Goal: Task Accomplishment & Management: Use online tool/utility

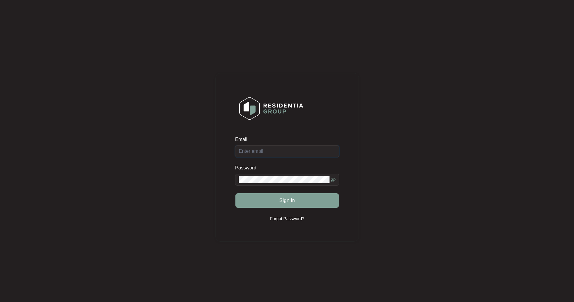
type input "[EMAIL_ADDRESS][DOMAIN_NAME]"
click at [287, 200] on span "Sign in" at bounding box center [287, 200] width 16 height 7
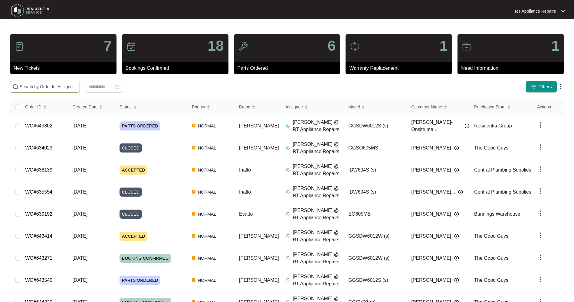
click at [49, 87] on input "text" at bounding box center [48, 86] width 57 height 7
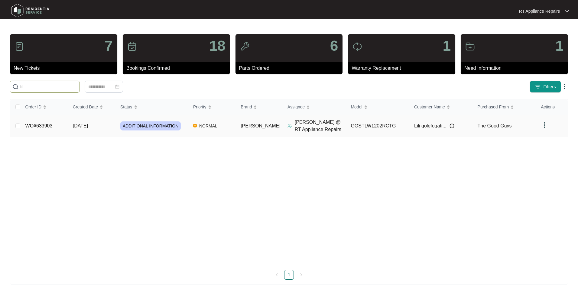
type input "lili"
click at [73, 126] on td "[DATE]" at bounding box center [91, 126] width 47 height 22
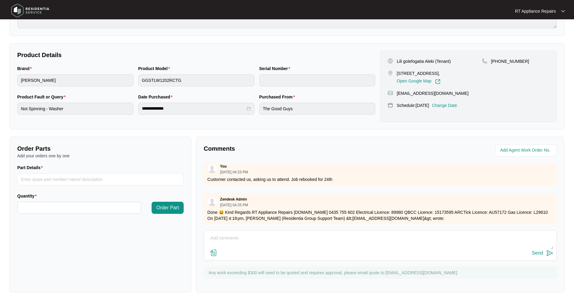
scroll to position [201, 0]
click at [262, 241] on textarea at bounding box center [380, 242] width 346 height 16
type textarea "Found hair clips in drain pump. Removed and tested all ok. Customer charged and…"
click at [550, 255] on img at bounding box center [549, 253] width 7 height 7
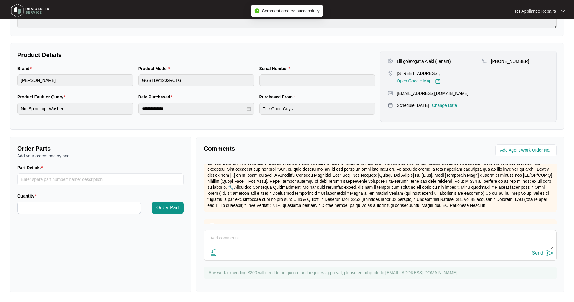
scroll to position [0, 0]
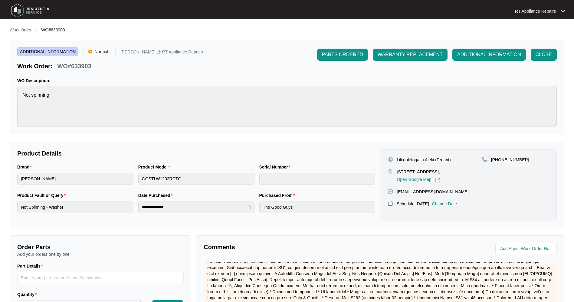
click at [541, 58] on span "CLOSE" at bounding box center [543, 54] width 16 height 7
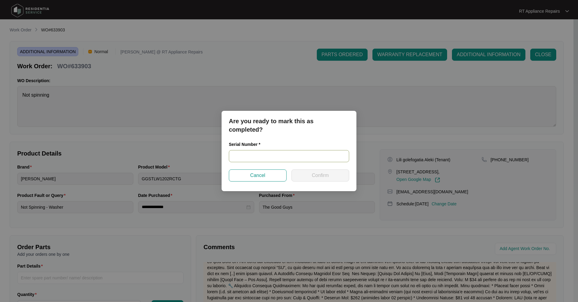
click at [258, 158] on input "text" at bounding box center [289, 156] width 120 height 12
click at [257, 160] on input "text" at bounding box center [289, 156] width 120 height 12
click at [250, 154] on input "text" at bounding box center [289, 156] width 120 height 12
paste input "540P693900149025R00184"
type input "540P693900149025R00184"
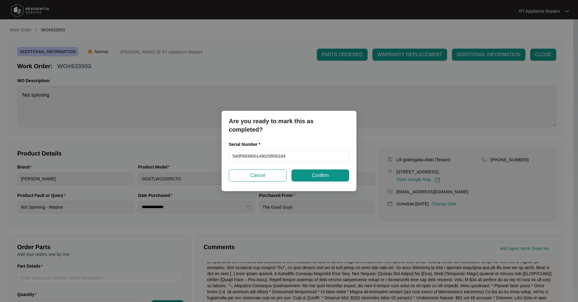
click at [304, 174] on button "Confirm" at bounding box center [320, 176] width 58 height 12
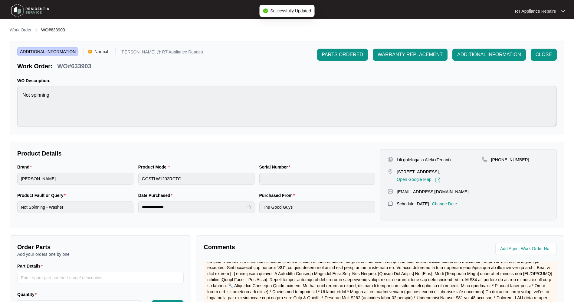
type input "540P693900149025R00184"
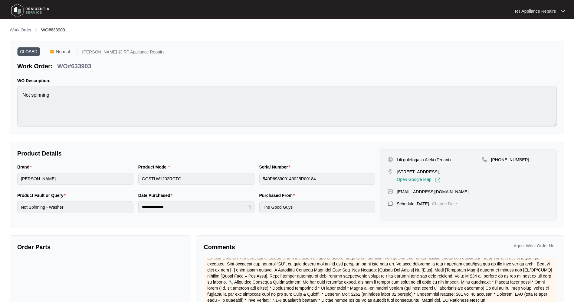
click at [549, 12] on p "RT Appliance Repairs" at bounding box center [535, 11] width 41 height 6
click at [543, 31] on p "Log Out" at bounding box center [544, 32] width 31 height 6
